Goal: Task Accomplishment & Management: Complete application form

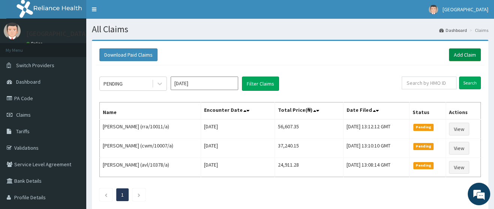
click at [470, 55] on link "Add Claim" at bounding box center [465, 54] width 32 height 13
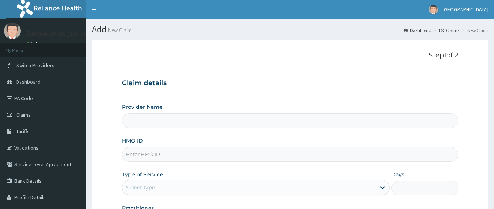
type input "[GEOGRAPHIC_DATA]"
click at [140, 156] on input "SKC/10057/A" at bounding box center [290, 154] width 336 height 15
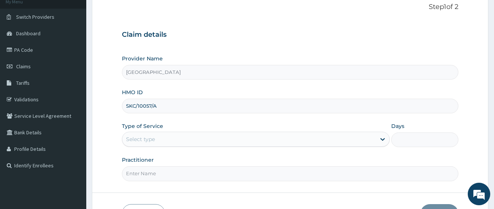
scroll to position [62, 0]
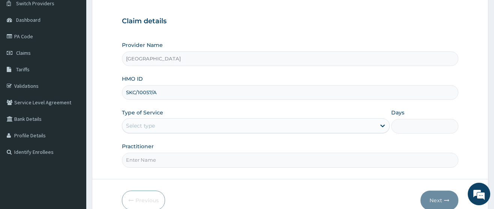
type input "SKC/10057/A"
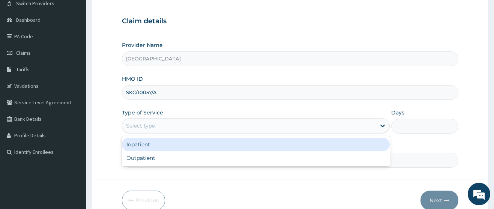
click at [153, 130] on div "Select type" at bounding box center [248, 126] width 253 height 12
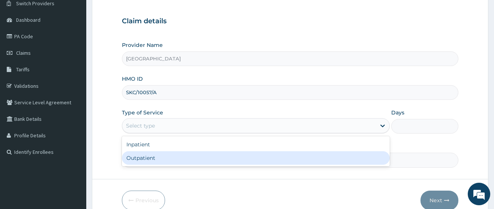
click at [149, 159] on div "Outpatient" at bounding box center [256, 157] width 268 height 13
type input "1"
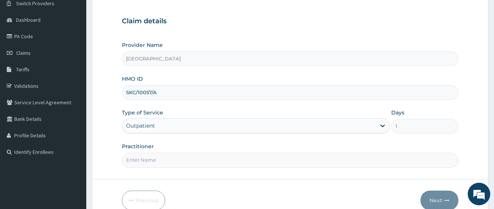
scroll to position [99, 0]
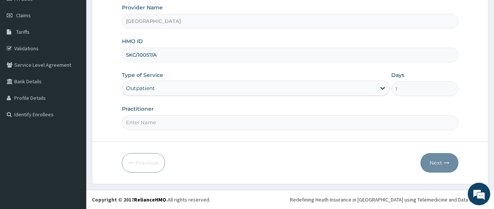
click at [164, 118] on input "Practitioner" at bounding box center [290, 122] width 336 height 15
type input "DR OGUNWALE"
click at [428, 163] on button "Next" at bounding box center [439, 162] width 38 height 19
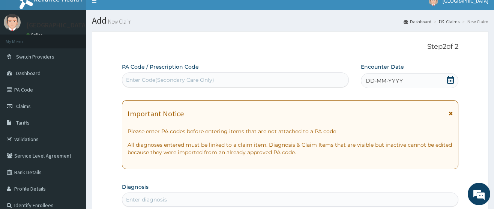
scroll to position [0, 0]
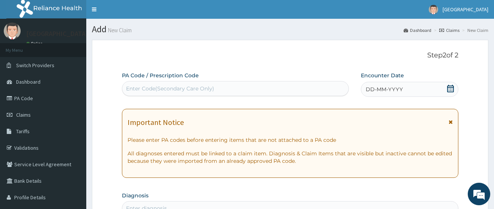
click at [167, 88] on div "Enter Code(Secondary Care Only)" at bounding box center [170, 88] width 88 height 7
paste input "PA/498804"
type input "PA/498804"
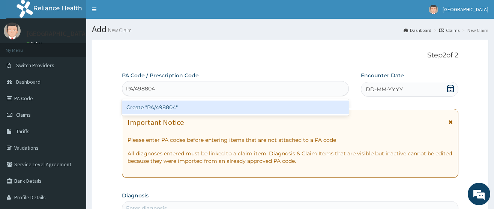
click at [175, 108] on div "Create "PA/498804"" at bounding box center [235, 106] width 227 height 13
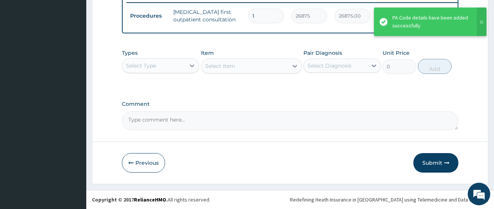
scroll to position [303, 0]
click at [196, 66] on icon at bounding box center [191, 65] width 7 height 7
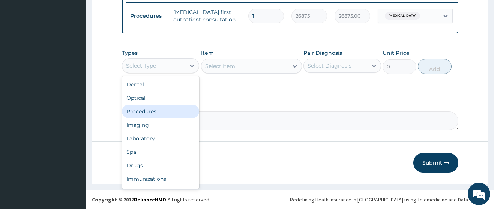
click at [157, 114] on div "Procedures" at bounding box center [160, 111] width 77 height 13
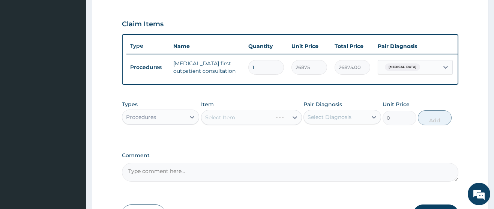
scroll to position [190, 0]
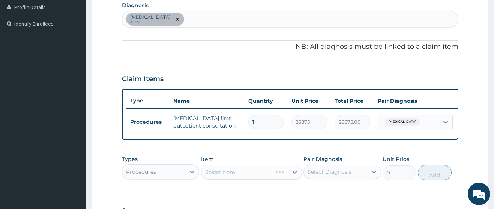
click at [362, 178] on div "Select Diagnosis" at bounding box center [335, 172] width 63 height 12
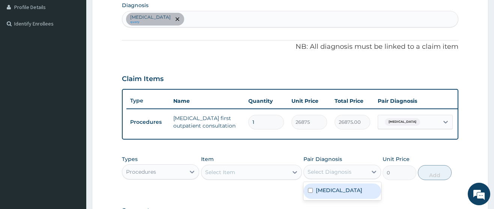
click at [345, 194] on label "Thyrotoxicosis" at bounding box center [339, 189] width 46 height 7
checkbox input "true"
click at [270, 178] on div "Select Item" at bounding box center [244, 172] width 87 height 12
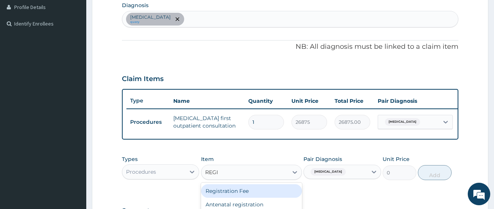
type input "REGIS"
click at [257, 198] on div "Registration Fee" at bounding box center [251, 190] width 101 height 13
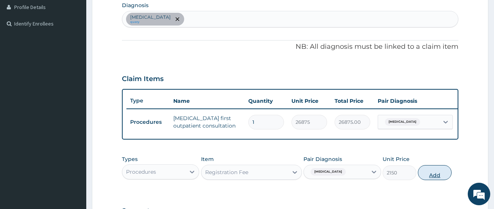
click at [433, 180] on button "Add" at bounding box center [435, 172] width 34 height 15
type input "0"
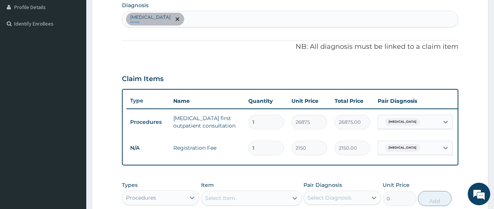
scroll to position [228, 0]
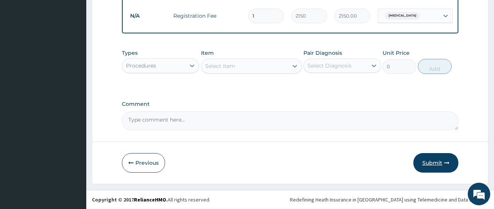
click at [429, 162] on button "Submit" at bounding box center [435, 162] width 45 height 19
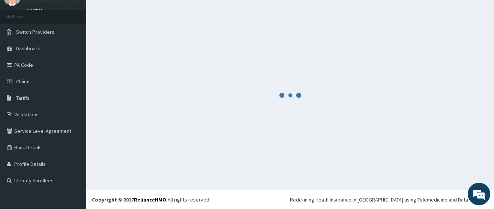
scroll to position [328, 0]
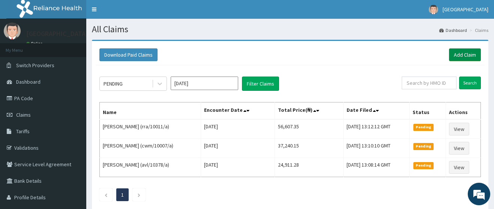
click at [456, 52] on link "Add Claim" at bounding box center [465, 54] width 32 height 13
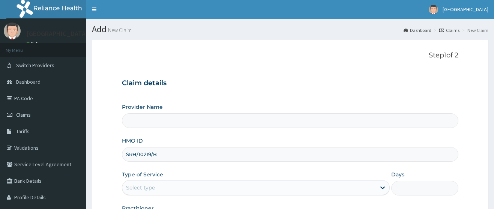
type input "Deseret International Hospital"
click at [141, 154] on input "SRH/10219/B" at bounding box center [290, 154] width 336 height 15
type input "SRH/10219/B"
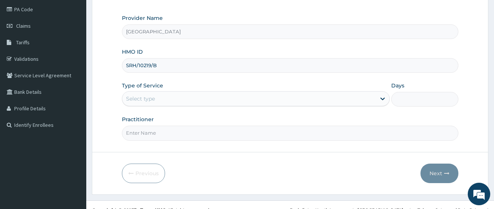
scroll to position [99, 0]
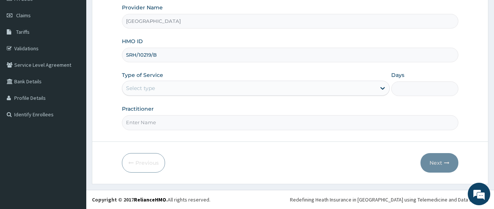
click at [157, 91] on div "Select type" at bounding box center [248, 88] width 253 height 12
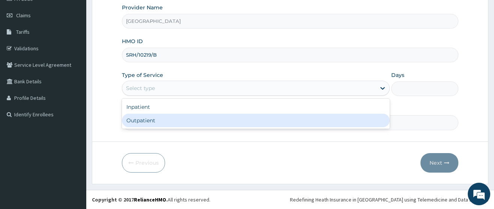
scroll to position [0, 0]
click at [155, 124] on div "Outpatient" at bounding box center [256, 120] width 268 height 13
type input "1"
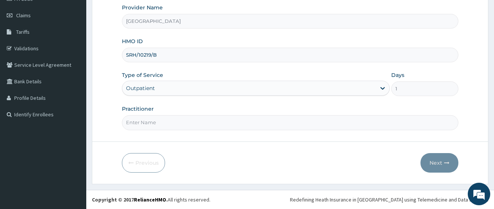
click at [155, 123] on input "Practitioner" at bounding box center [290, 122] width 336 height 15
type input "DR OGUNWALE"
click at [445, 163] on icon "button" at bounding box center [446, 162] width 5 height 5
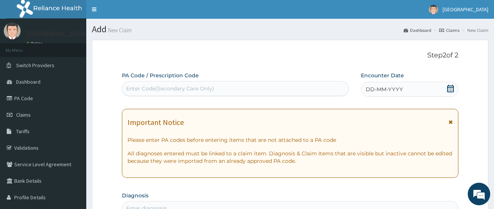
click at [157, 86] on div "Enter Code(Secondary Care Only)" at bounding box center [170, 88] width 88 height 7
paste input "PA/10533E"
type input "PA/10533E"
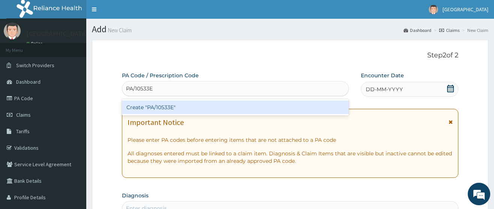
click at [165, 104] on div "Create "PA/10533E"" at bounding box center [235, 106] width 227 height 13
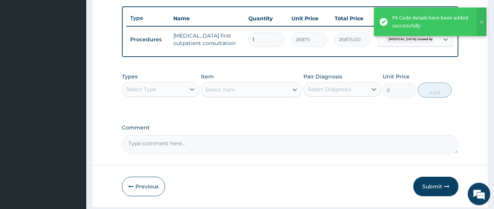
scroll to position [303, 0]
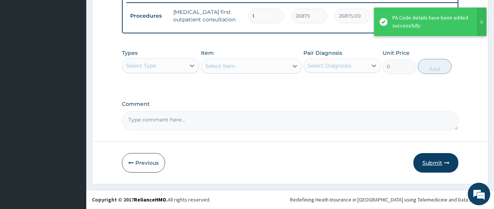
click at [429, 163] on button "Submit" at bounding box center [435, 162] width 45 height 19
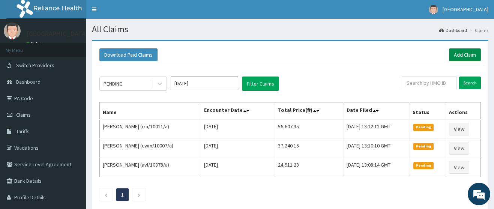
click at [462, 51] on link "Add Claim" at bounding box center [465, 54] width 32 height 13
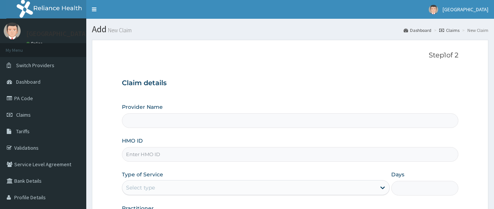
type input "[GEOGRAPHIC_DATA]"
click at [142, 153] on input "HMO ID" at bounding box center [290, 154] width 336 height 15
paste input "AVL/10616/A"
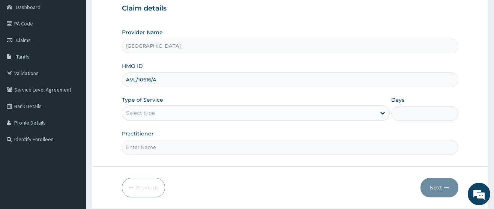
scroll to position [99, 0]
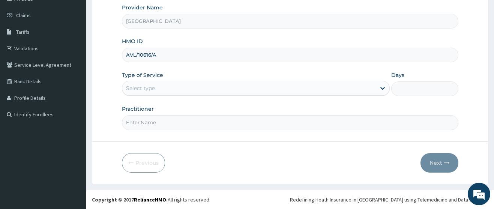
type input "AVL/10616/A"
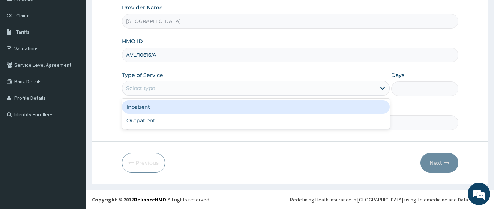
click at [154, 87] on div "Select type" at bounding box center [140, 87] width 29 height 7
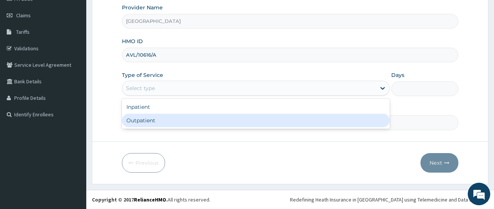
click at [147, 123] on div "Outpatient" at bounding box center [256, 120] width 268 height 13
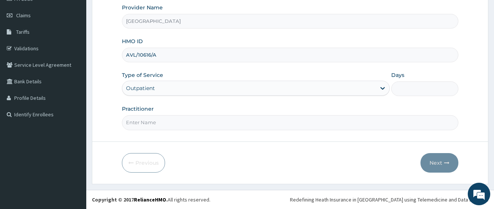
type input "1"
click at [148, 120] on input "Practitioner" at bounding box center [290, 122] width 336 height 15
type input "[PERSON_NAME]"
click at [438, 157] on button "Next" at bounding box center [439, 162] width 38 height 19
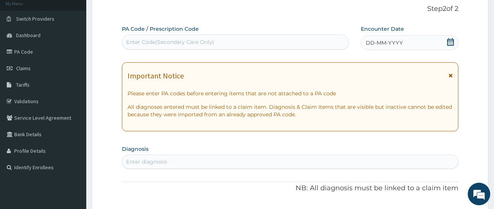
scroll to position [0, 0]
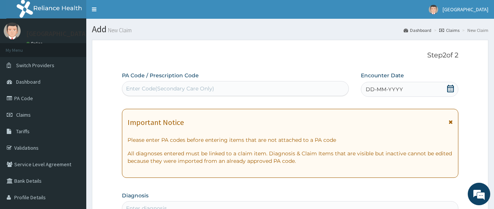
click at [186, 89] on div "Enter Code(Secondary Care Only)" at bounding box center [170, 88] width 88 height 7
paste input "PA/AA9977"
type input "PA/AA9977"
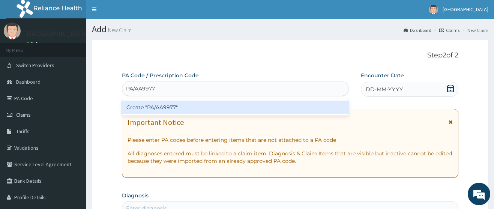
click at [193, 107] on div "Create "PA/AA9977"" at bounding box center [235, 106] width 227 height 13
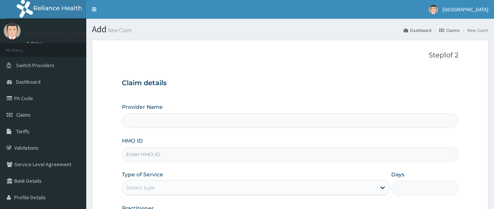
click at [152, 153] on input "HMO ID" at bounding box center [290, 154] width 336 height 15
type input "[GEOGRAPHIC_DATA]"
click at [128, 154] on input "HMO ID" at bounding box center [290, 154] width 336 height 15
paste input "AVL/10616/A"
click at [139, 154] on input "AVL/10616/A" at bounding box center [290, 154] width 336 height 15
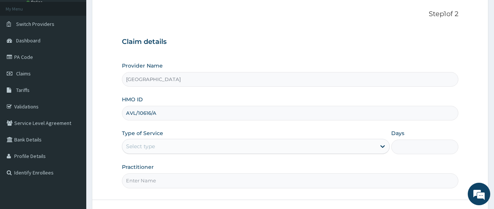
scroll to position [75, 0]
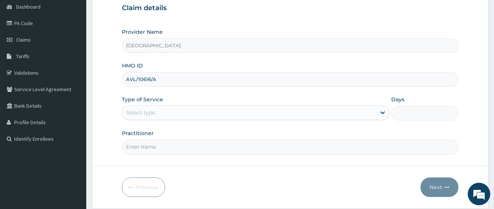
type input "AVL/10616/A"
click at [157, 115] on div "Select type" at bounding box center [248, 112] width 253 height 12
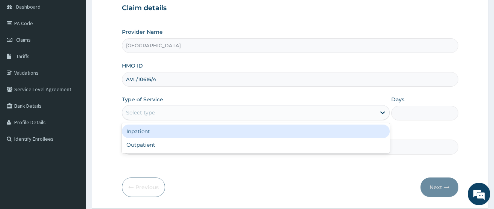
scroll to position [0, 0]
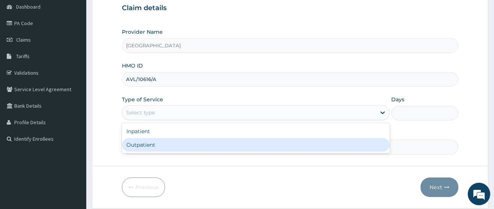
click at [149, 148] on div "Outpatient" at bounding box center [256, 144] width 268 height 13
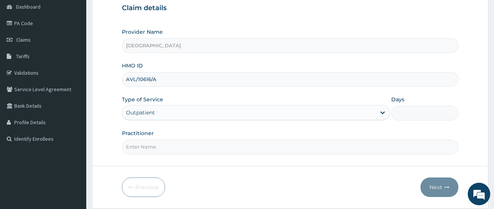
type input "1"
drag, startPoint x: 151, startPoint y: 148, endPoint x: 156, endPoint y: 148, distance: 4.6
click at [154, 148] on input "Practitioner" at bounding box center [290, 146] width 336 height 15
type input "DR BRIGHT"
click at [432, 189] on button "Next" at bounding box center [439, 186] width 38 height 19
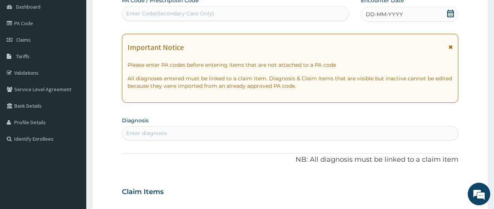
click at [165, 12] on div "Enter Code(Secondary Care Only)" at bounding box center [170, 13] width 88 height 7
paste input "PA/AA9977"
type input "PA/AA9977"
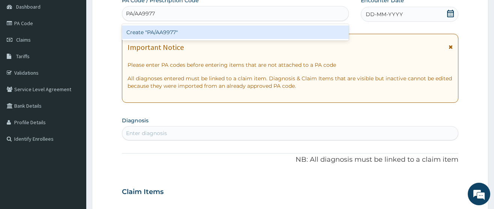
click at [164, 32] on div "Create "PA/AA9977"" at bounding box center [235, 31] width 227 height 13
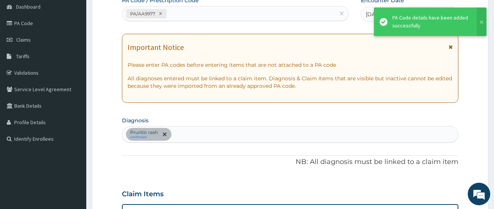
scroll to position [207, 0]
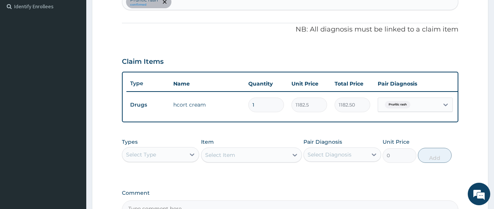
click at [143, 157] on div "Select Type" at bounding box center [141, 154] width 30 height 7
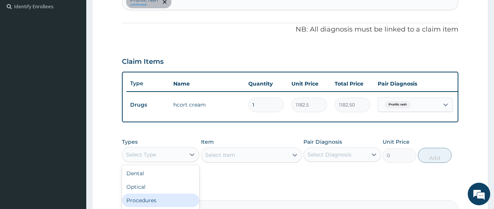
click at [146, 207] on div "Procedures" at bounding box center [160, 199] width 77 height 13
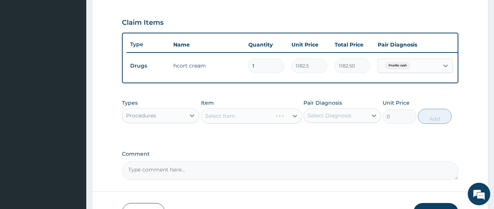
scroll to position [303, 0]
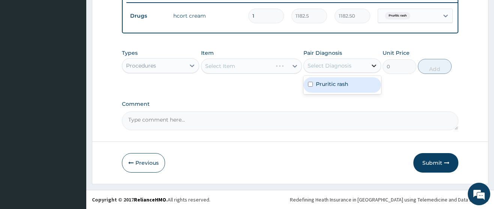
click at [372, 64] on icon at bounding box center [373, 65] width 7 height 7
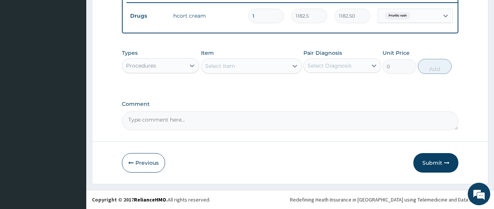
click at [350, 122] on textarea "Comment" at bounding box center [290, 120] width 336 height 19
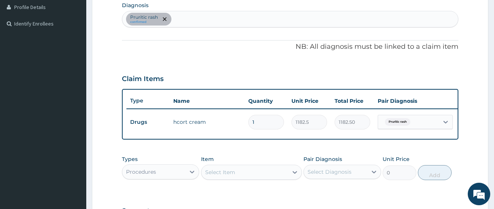
click at [190, 19] on div "Pruritic rash confirmed" at bounding box center [290, 19] width 336 height 16
type input "SEPSIS"
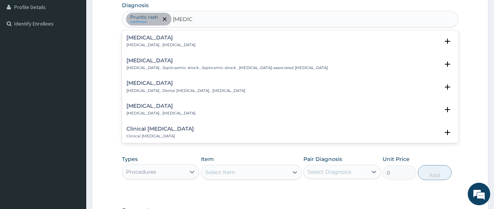
click at [141, 43] on p "Systemic infection , Sepsis" at bounding box center [160, 44] width 69 height 5
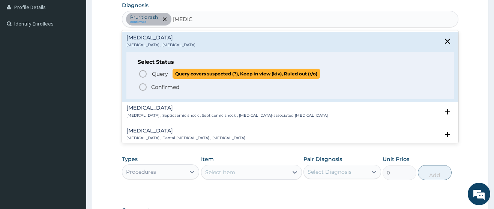
click at [156, 74] on span "Query" at bounding box center [160, 73] width 16 height 7
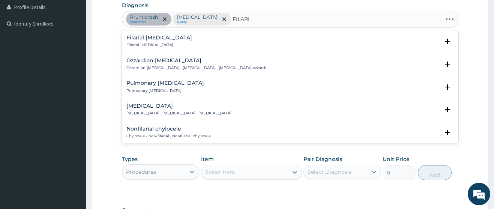
type input "FILARIA"
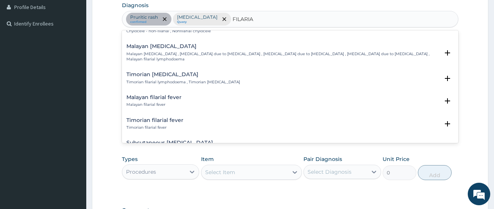
scroll to position [0, 0]
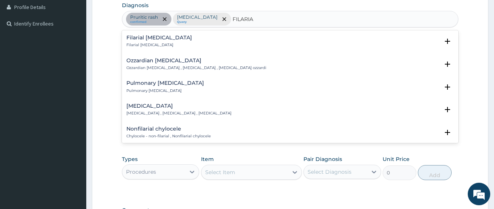
click at [150, 42] on div "Filarial abscess Filarial abscess" at bounding box center [159, 41] width 66 height 13
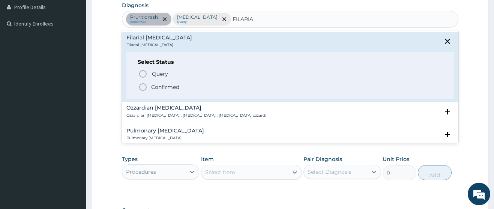
click at [169, 87] on p "Confirmed" at bounding box center [165, 86] width 28 height 7
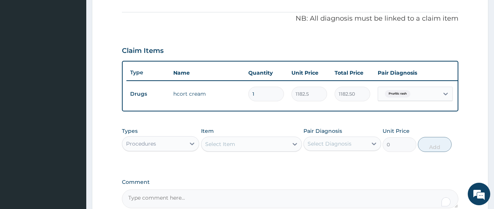
scroll to position [303, 0]
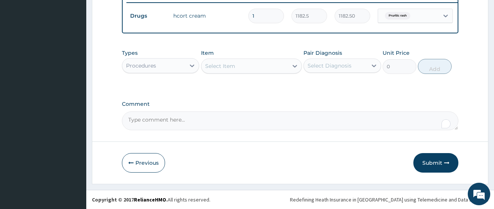
click at [232, 62] on div "Select Item" at bounding box center [220, 65] width 30 height 7
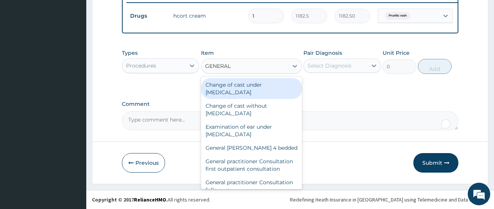
type input "GENERAL P"
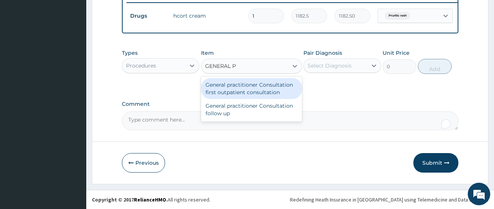
click at [242, 84] on div "General practitioner Consultation first outpatient consultation" at bounding box center [251, 88] width 101 height 21
type input "3547.5"
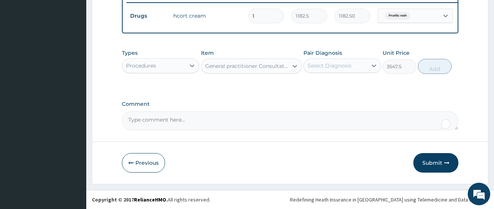
click at [322, 63] on div "Select Diagnosis" at bounding box center [329, 65] width 44 height 7
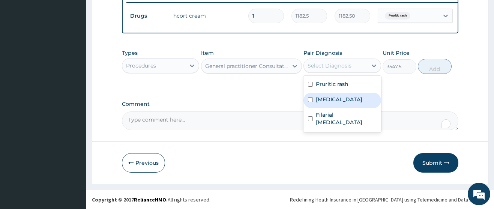
click at [324, 102] on label "Sepsis" at bounding box center [339, 99] width 46 height 7
checkbox input "true"
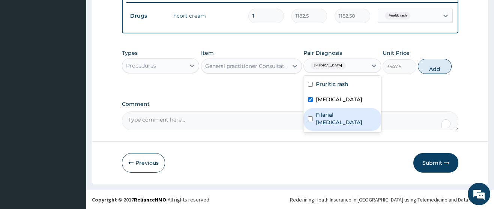
click at [326, 115] on label "Filarial abscess" at bounding box center [346, 118] width 60 height 15
checkbox input "true"
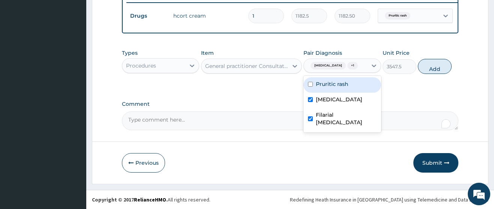
click at [327, 81] on label "Pruritic rash" at bounding box center [332, 83] width 33 height 7
checkbox input "true"
click at [426, 69] on button "Add" at bounding box center [435, 66] width 34 height 15
type input "0"
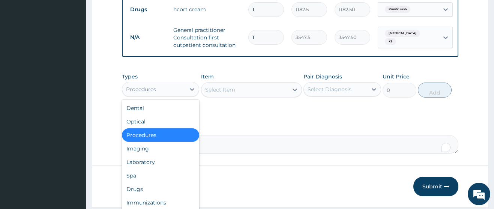
click at [161, 92] on div "Procedures" at bounding box center [153, 89] width 63 height 12
click at [146, 169] on div "Laboratory" at bounding box center [160, 161] width 77 height 13
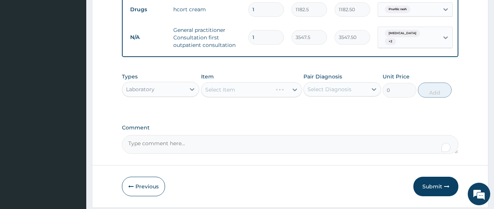
click at [220, 95] on div "Select Item" at bounding box center [251, 89] width 101 height 15
click at [357, 84] on div "Pair Diagnosis Select Diagnosis" at bounding box center [341, 85] width 77 height 25
click at [356, 95] on div "Select Diagnosis" at bounding box center [335, 89] width 63 height 12
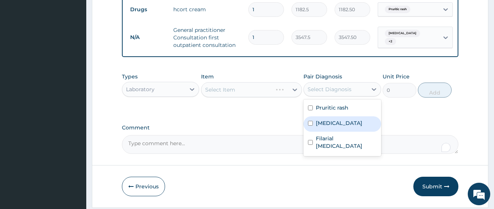
click at [337, 131] on div "Sepsis" at bounding box center [341, 123] width 77 height 15
checkbox input "true"
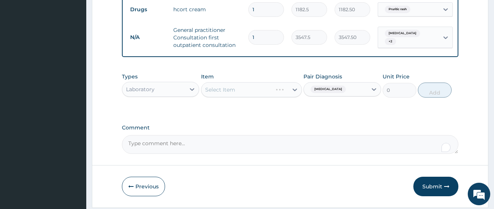
click at [249, 91] on div "Select Item" at bounding box center [251, 89] width 101 height 15
click at [239, 96] on div "Select Item" at bounding box center [244, 90] width 87 height 12
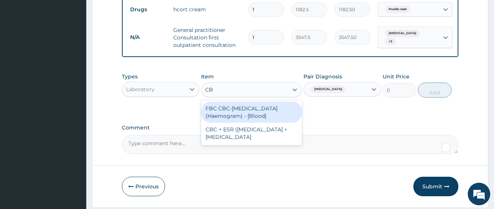
type input "CBC"
drag, startPoint x: 250, startPoint y: 120, endPoint x: 253, endPoint y: 118, distance: 3.9
click at [253, 118] on div "FBC CBC-Complete Blood Count (Haemogram) - [Blood]" at bounding box center [251, 112] width 101 height 21
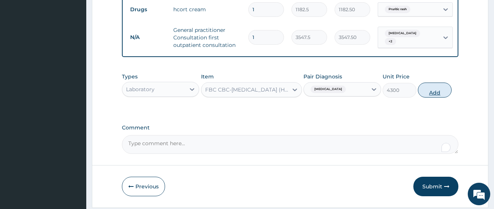
click at [428, 96] on button "Add" at bounding box center [435, 89] width 34 height 15
type input "0"
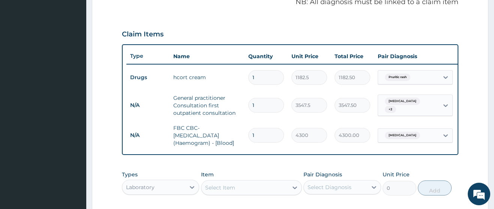
scroll to position [228, 0]
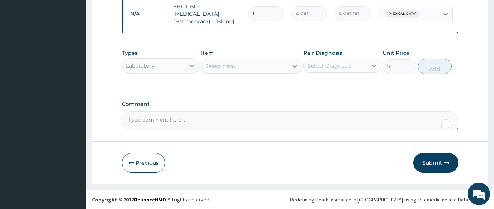
click at [435, 170] on button "Submit" at bounding box center [435, 162] width 45 height 19
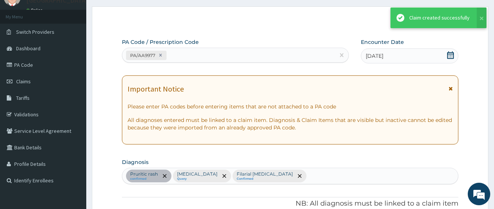
scroll to position [363, 0]
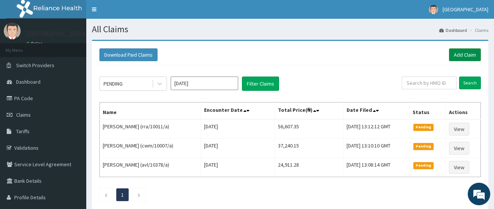
click at [468, 56] on link "Add Claim" at bounding box center [465, 54] width 32 height 13
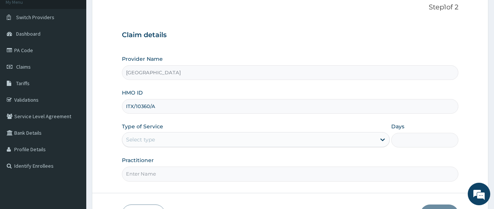
scroll to position [99, 0]
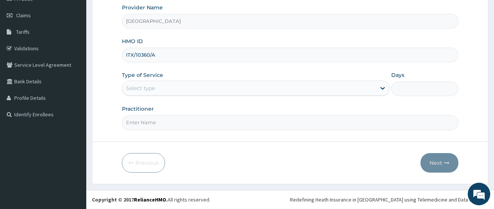
type input "ITX/10360/A"
click at [138, 89] on div "Select type" at bounding box center [140, 87] width 29 height 7
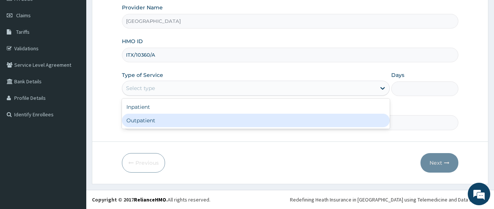
click at [144, 119] on div "Outpatient" at bounding box center [256, 120] width 268 height 13
type input "1"
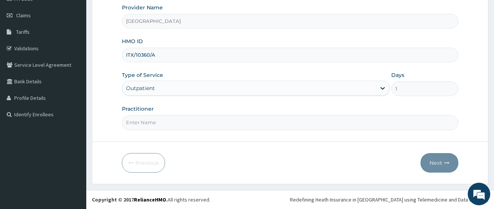
click at [141, 121] on input "Practitioner" at bounding box center [290, 122] width 336 height 15
type input "[PERSON_NAME]"
click at [438, 160] on button "Next" at bounding box center [439, 162] width 38 height 19
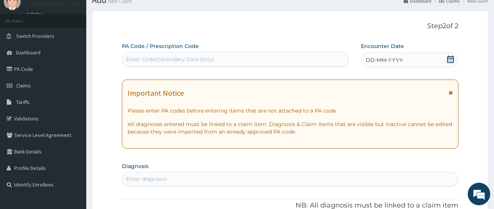
scroll to position [24, 0]
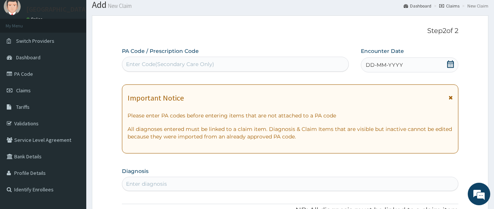
click at [158, 62] on div "Enter Code(Secondary Care Only)" at bounding box center [170, 63] width 88 height 7
paste input "PA/75B7BC"
type input "PA/75B7BC"
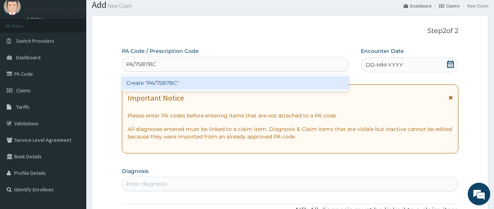
click at [166, 82] on div "Create "PA/75B7BC"" at bounding box center [235, 82] width 227 height 13
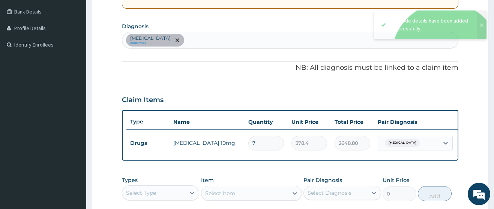
scroll to position [57, 0]
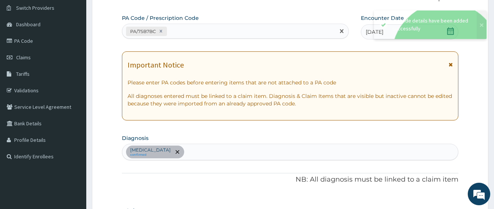
click at [183, 33] on div "PA/75B7BC" at bounding box center [228, 31] width 213 height 12
paste input "PA/55ADA5"
type input "PA/55ADA5"
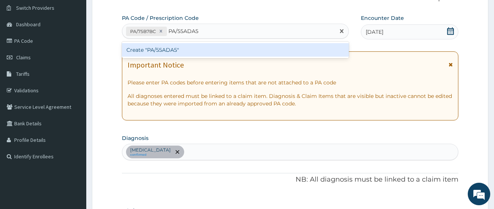
click at [174, 49] on div "Create "PA/55ADA5"" at bounding box center [235, 49] width 227 height 13
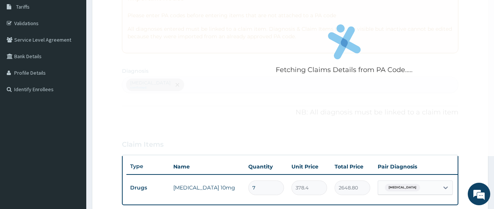
scroll to position [170, 0]
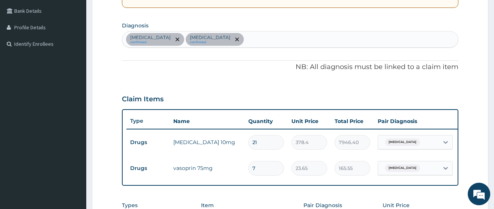
click at [261, 142] on input "21" at bounding box center [266, 142] width 36 height 15
type input "2"
type input "756.80"
type input "0.00"
type input "7"
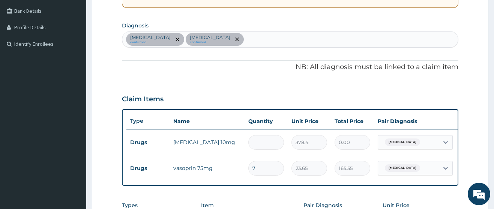
type input "2648.80"
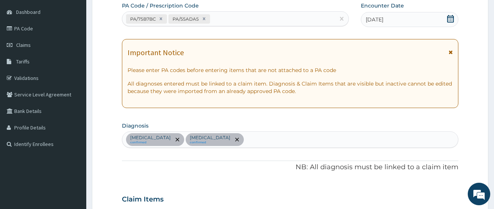
scroll to position [20, 0]
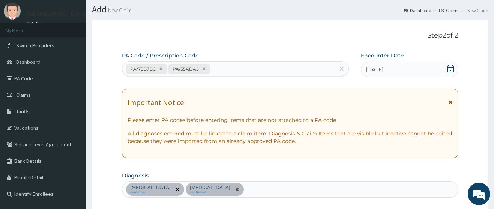
type input "7"
click at [240, 66] on div "PA/75B7BC PA/55ADA5" at bounding box center [228, 69] width 213 height 12
type input "9"
type input "PA/687910"
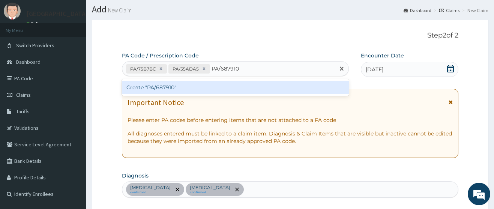
click at [195, 91] on div "Create "PA/687910"" at bounding box center [235, 87] width 227 height 13
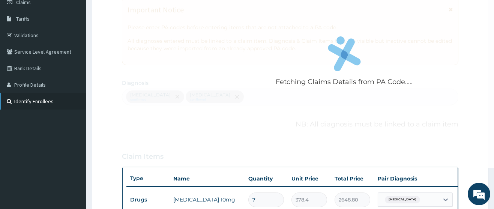
scroll to position [0, 0]
